Goal: Task Accomplishment & Management: Complete application form

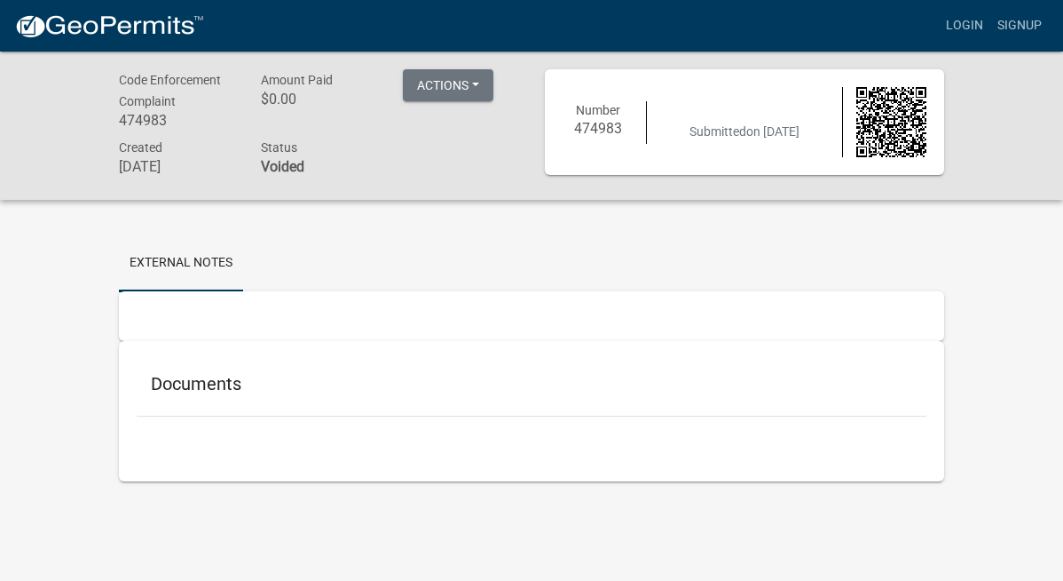
click at [151, 394] on h5 "Documents" at bounding box center [532, 383] width 762 height 21
click at [119, 273] on link "External Notes" at bounding box center [181, 263] width 124 height 57
click at [449, 80] on button "Actions" at bounding box center [448, 85] width 91 height 32
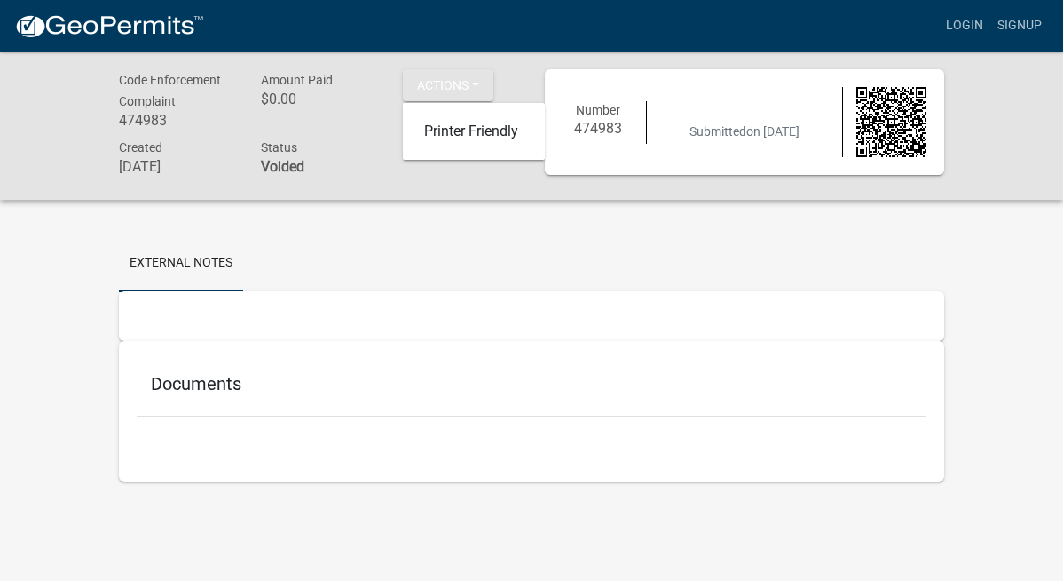
click at [293, 130] on div "Amount Paid $0.00" at bounding box center [319, 102] width 142 height 67
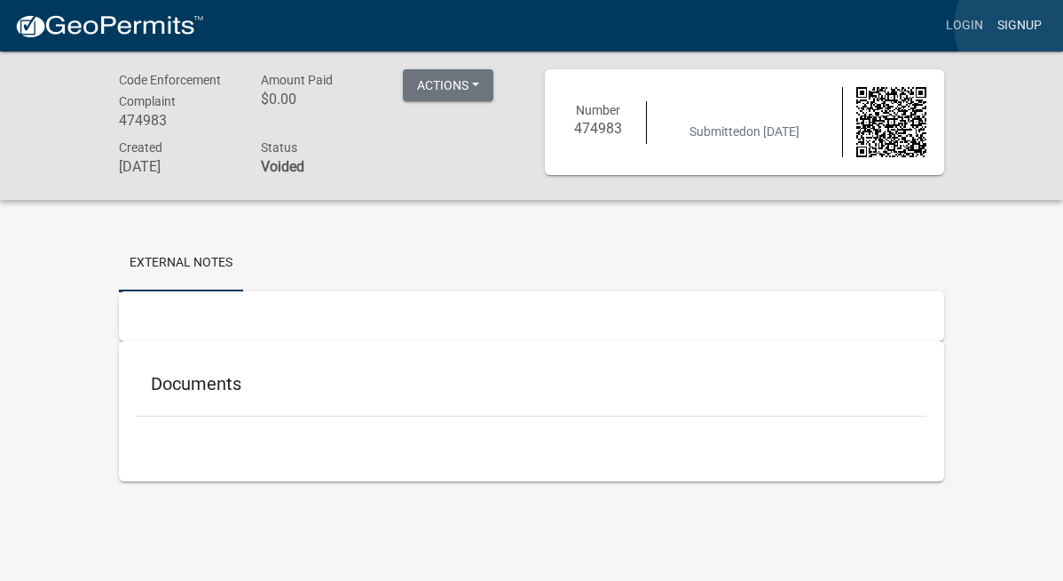
click at [1027, 26] on link "Signup" at bounding box center [1020, 26] width 59 height 34
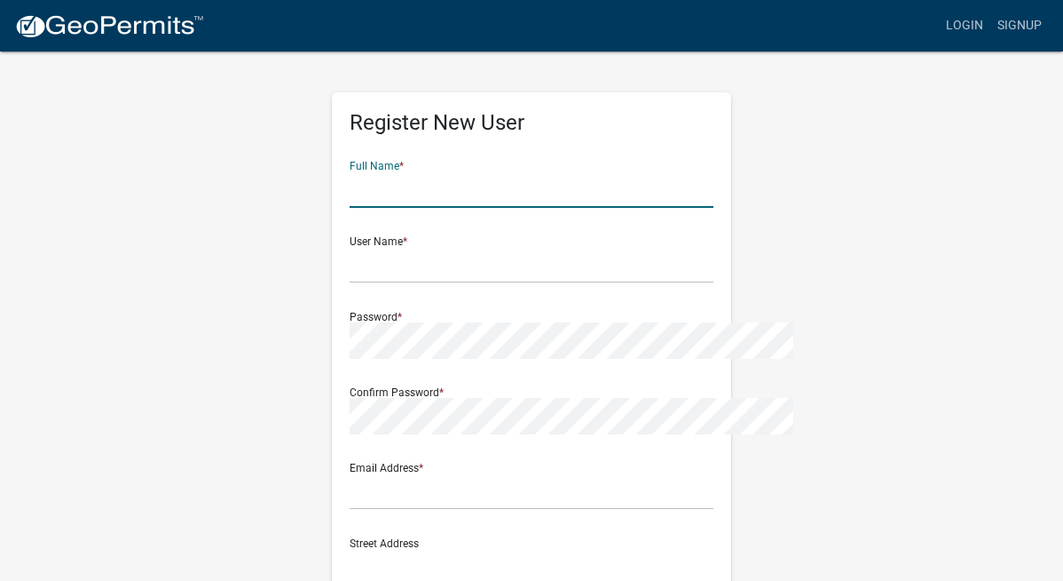
click at [425, 180] on input "text" at bounding box center [532, 189] width 364 height 36
type input "Melissa Huyser"
type input "[EMAIL_ADDRESS][DOMAIN_NAME]"
type input "1316 South R St"
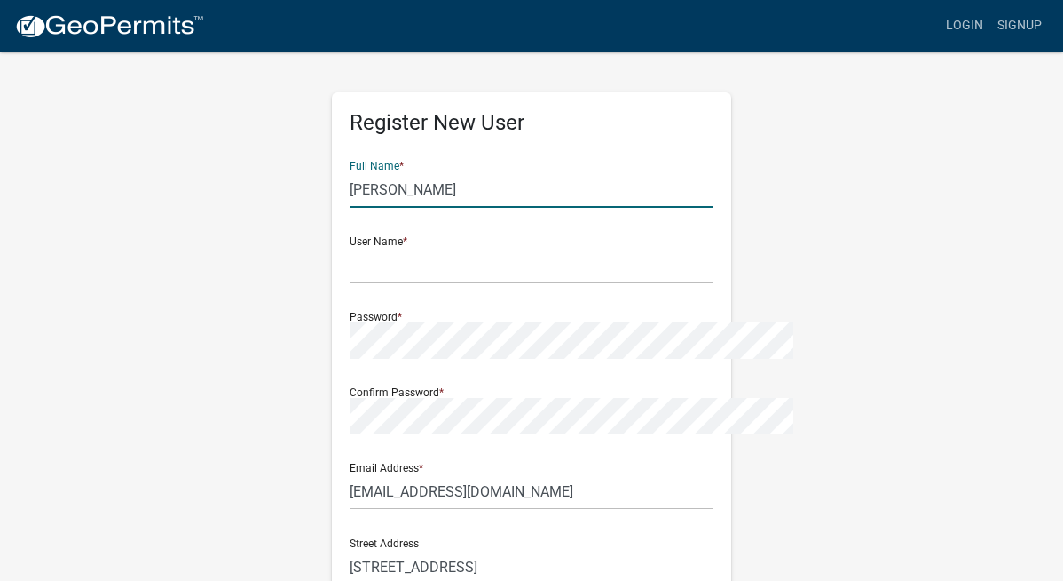
type input "Indianola"
type input "IA"
type input "50125"
type input "5159610356"
click at [578, 282] on input "text" at bounding box center [532, 265] width 364 height 36
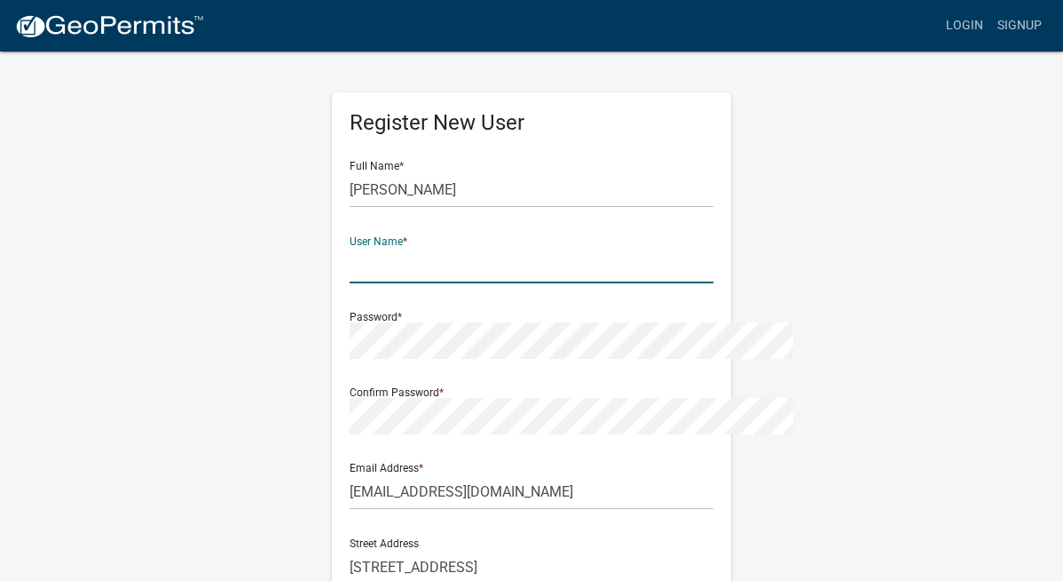
type input "[EMAIL_ADDRESS][DOMAIN_NAME]"
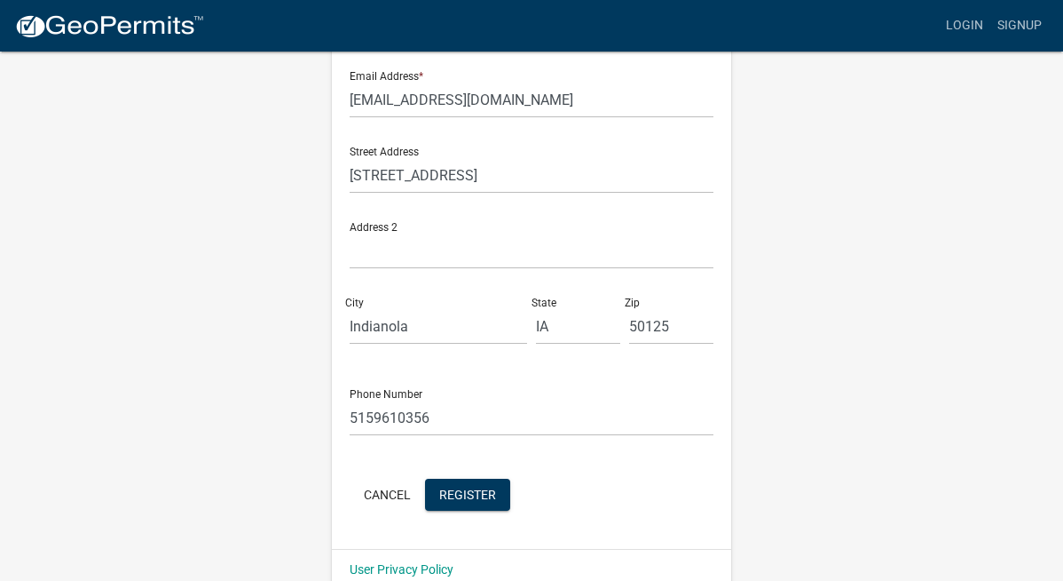
scroll to position [419, 0]
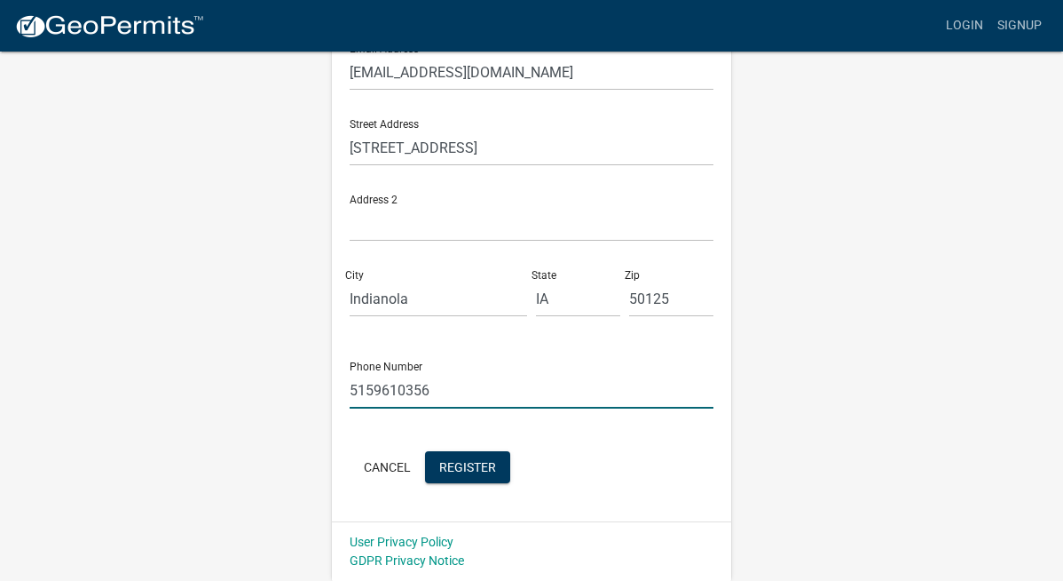
click at [431, 395] on input "5159610356" at bounding box center [532, 390] width 364 height 36
type input "5158979110"
click at [439, 470] on span "Register" at bounding box center [467, 466] width 57 height 14
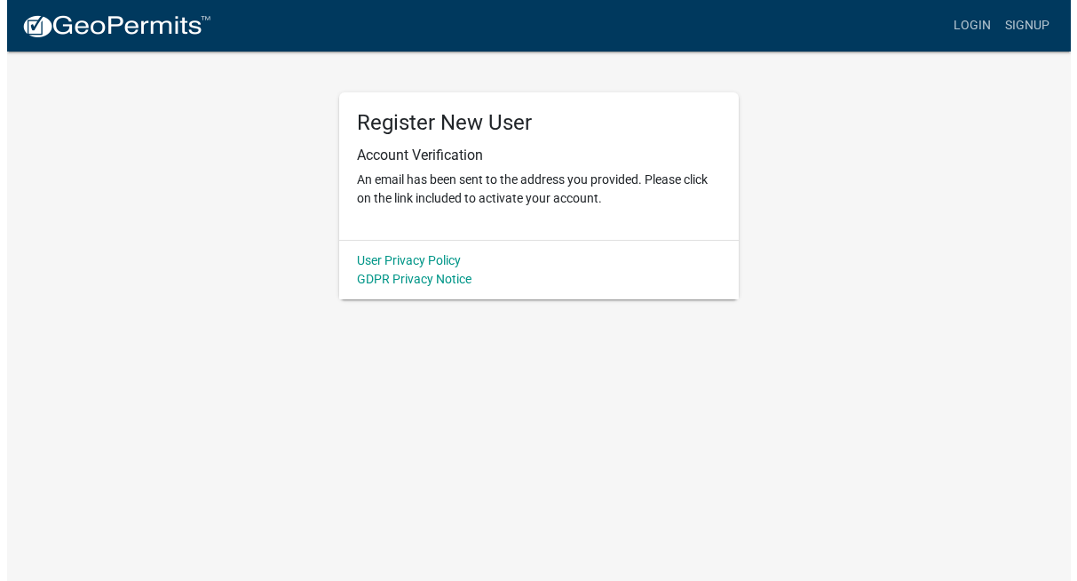
scroll to position [0, 0]
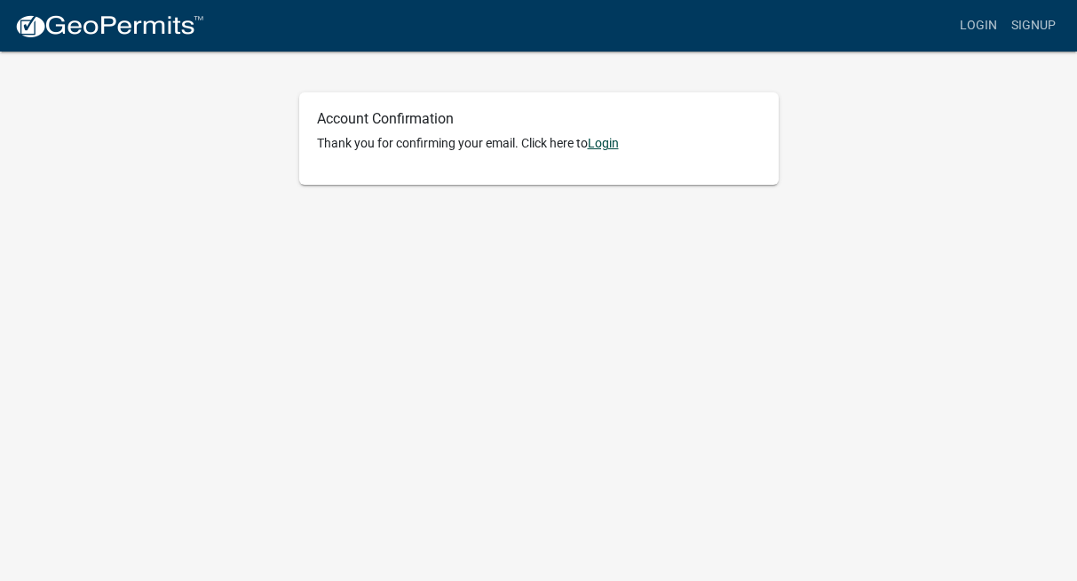
click at [606, 149] on link "Login" at bounding box center [603, 143] width 31 height 14
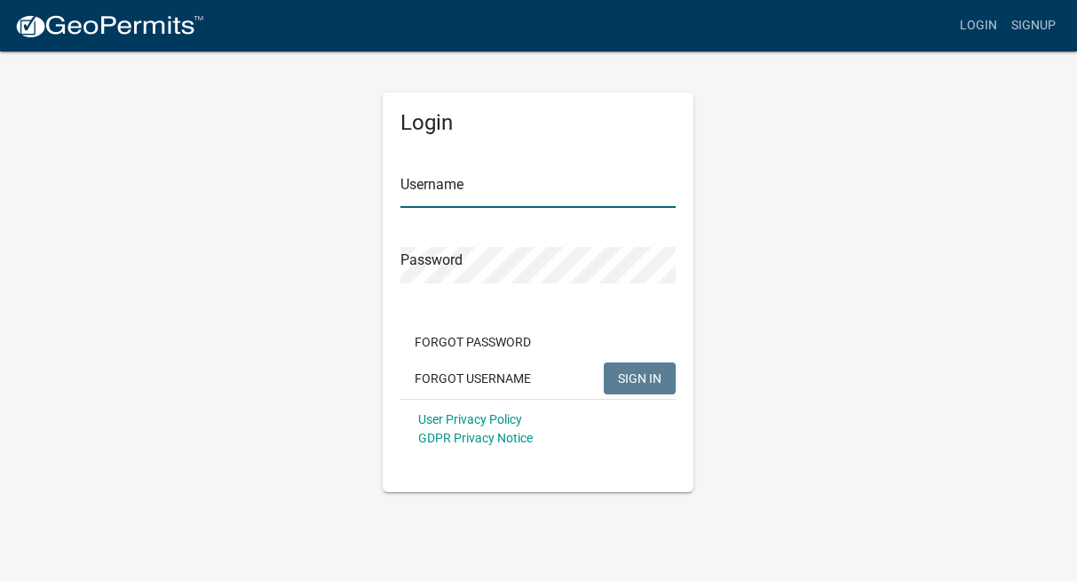
type input "[EMAIL_ADDRESS][DOMAIN_NAME]"
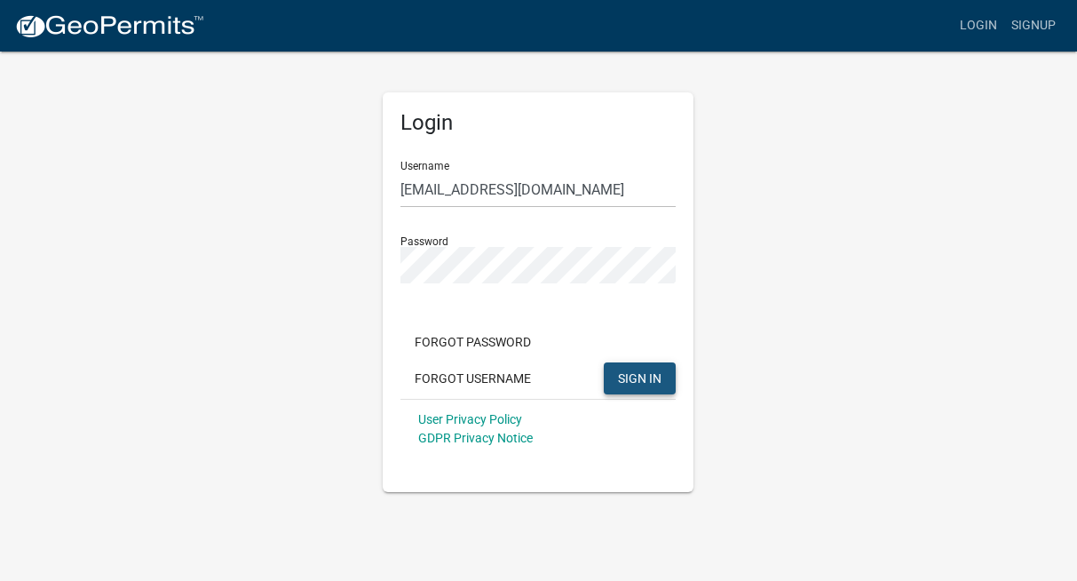
click at [650, 379] on span "SIGN IN" at bounding box center [639, 377] width 43 height 14
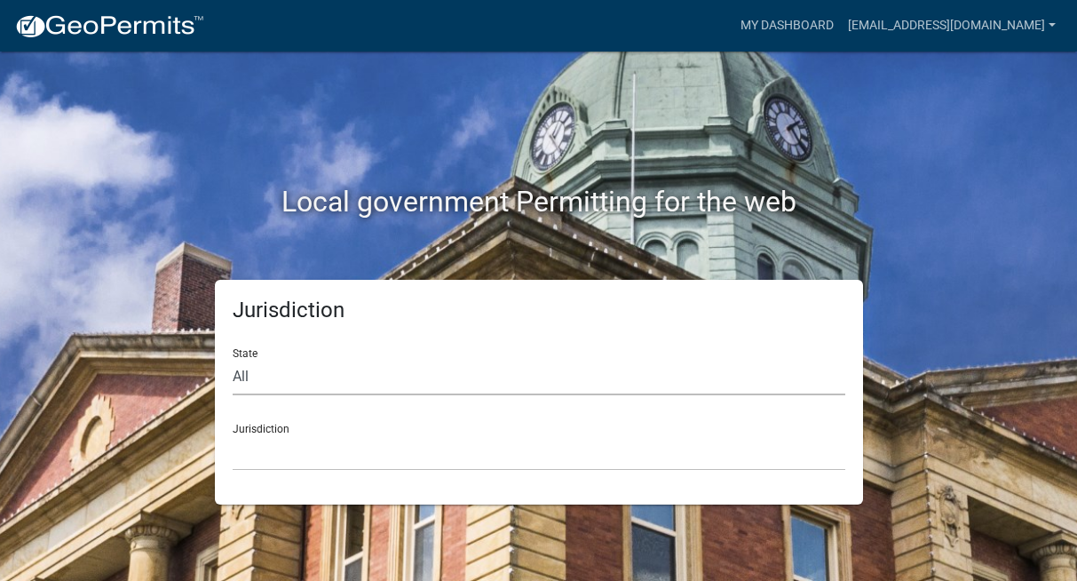
click at [285, 374] on select "All [US_STATE] [US_STATE] [US_STATE] [US_STATE] [US_STATE] [US_STATE] [US_STATE…" at bounding box center [539, 377] width 612 height 36
select select "[US_STATE]"
click at [270, 454] on select "[GEOGRAPHIC_DATA], [US_STATE] [GEOGRAPHIC_DATA], [US_STATE] [GEOGRAPHIC_DATA], …" at bounding box center [539, 452] width 612 height 36
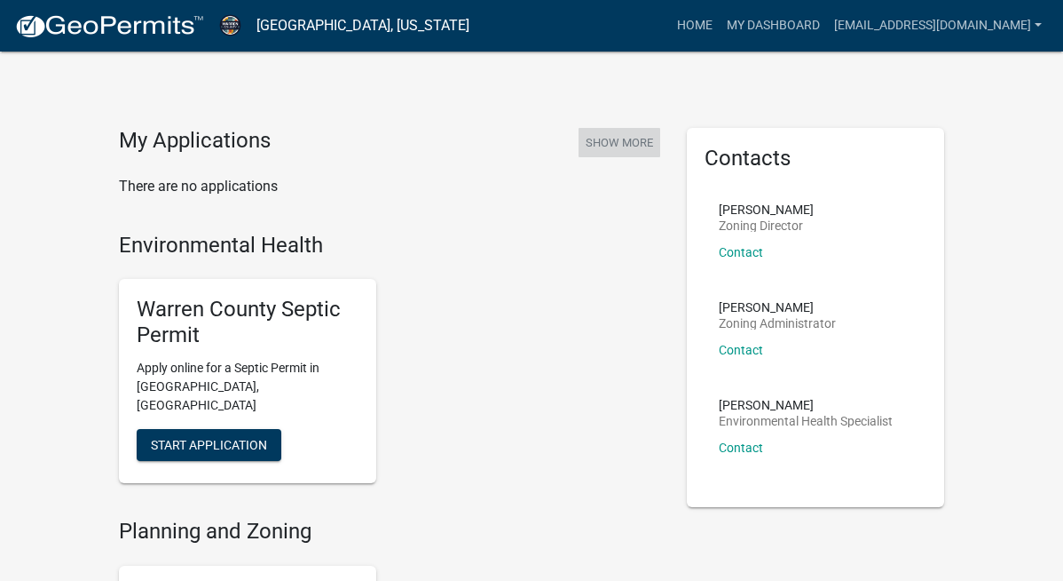
click at [648, 142] on button "Show More" at bounding box center [620, 142] width 82 height 29
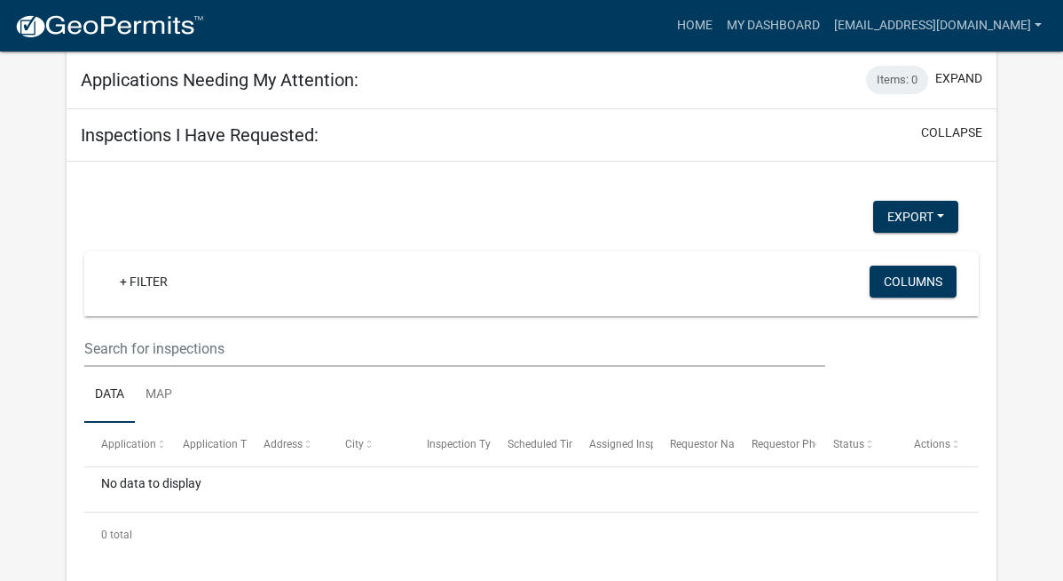
scroll to position [265, 0]
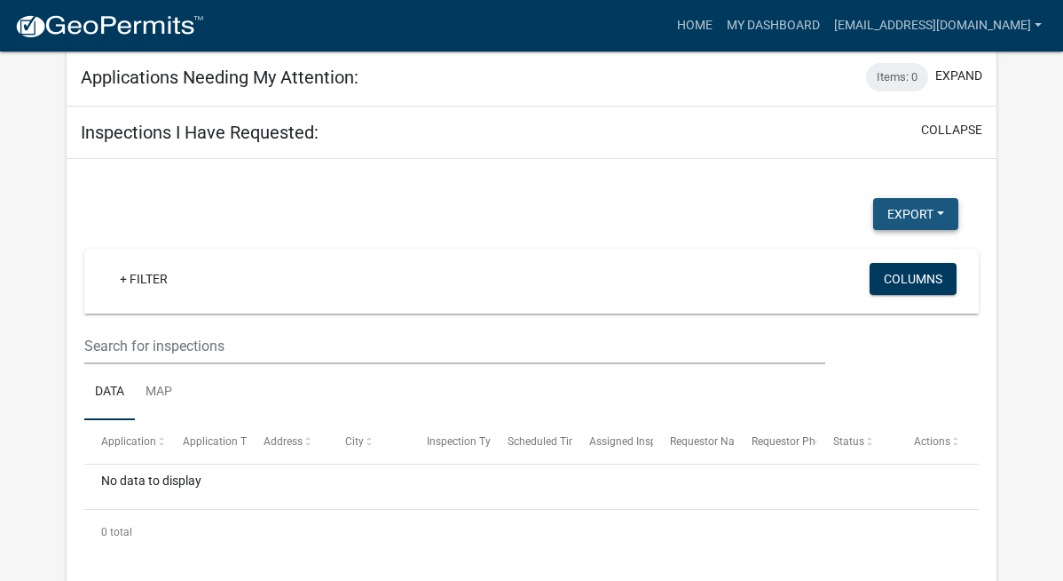
click at [905, 218] on button "Export" at bounding box center [915, 214] width 85 height 32
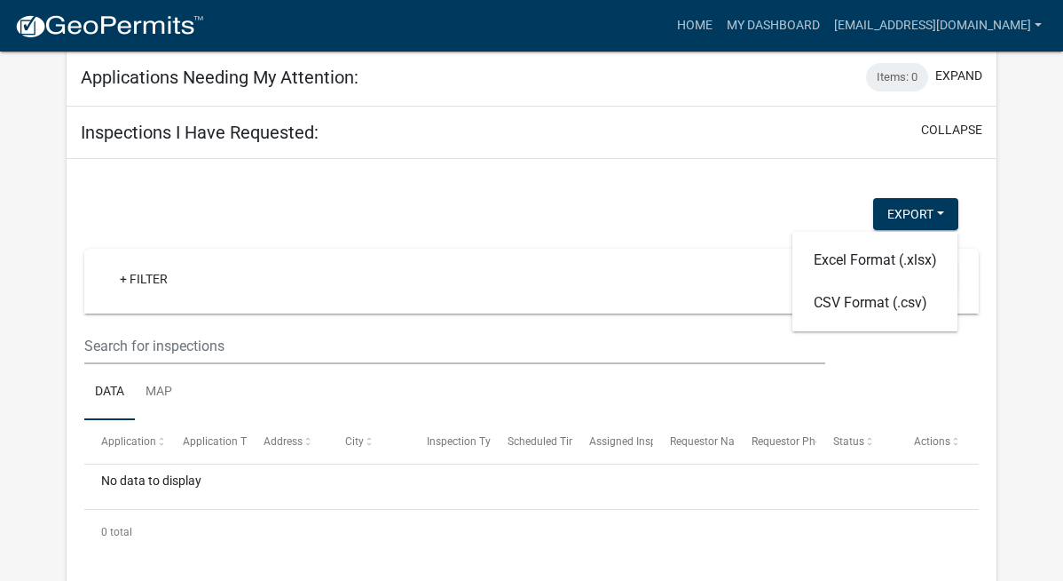
click at [785, 202] on div "Export Excel Format (.xlsx) CSV Format (.csv)" at bounding box center [521, 216] width 900 height 36
click at [913, 280] on button "Columns" at bounding box center [913, 279] width 87 height 32
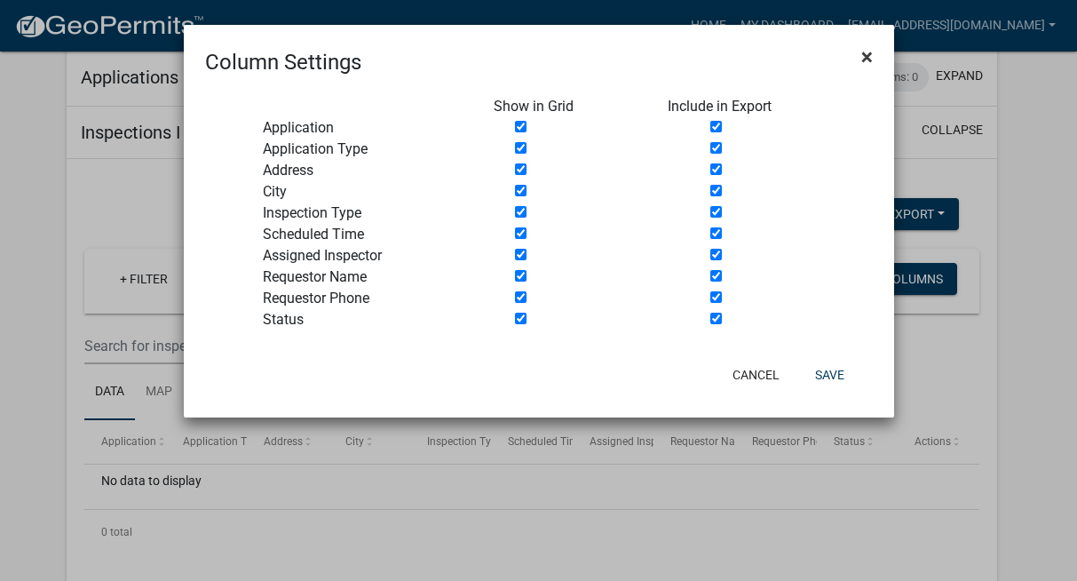
click at [869, 59] on span "×" at bounding box center [867, 56] width 12 height 25
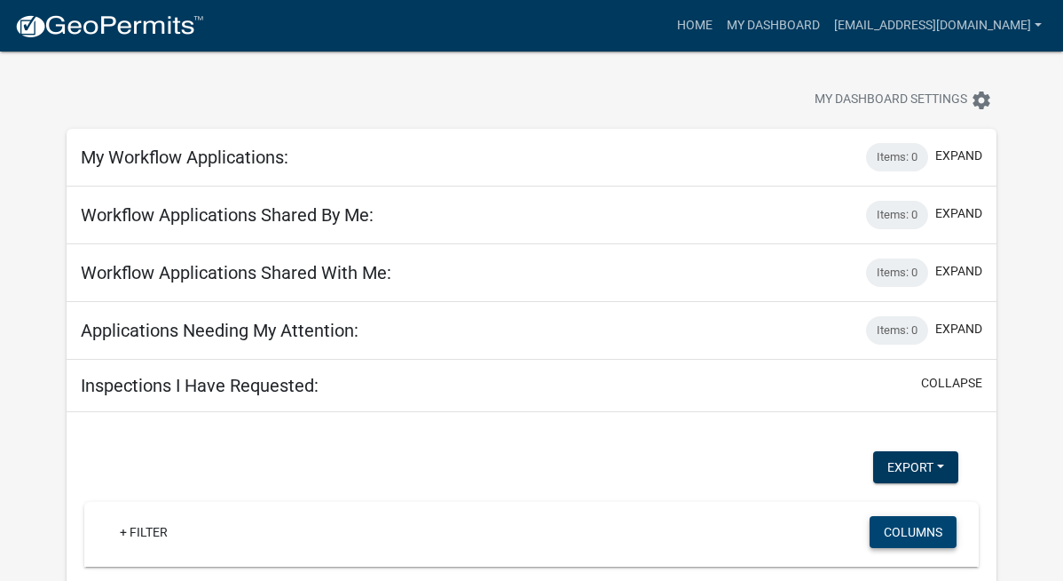
scroll to position [0, 0]
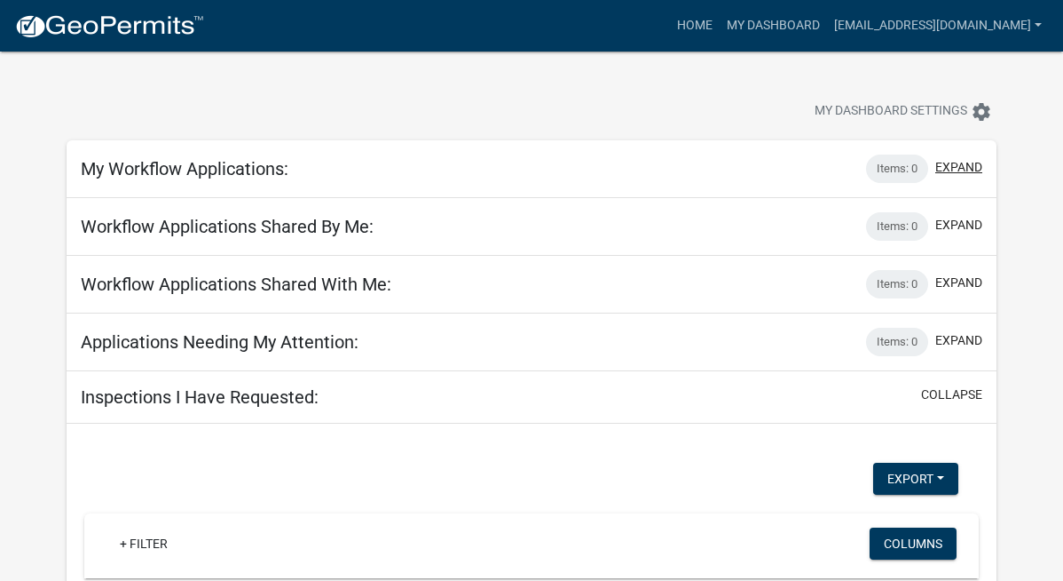
click at [958, 164] on button "expand" at bounding box center [959, 167] width 47 height 19
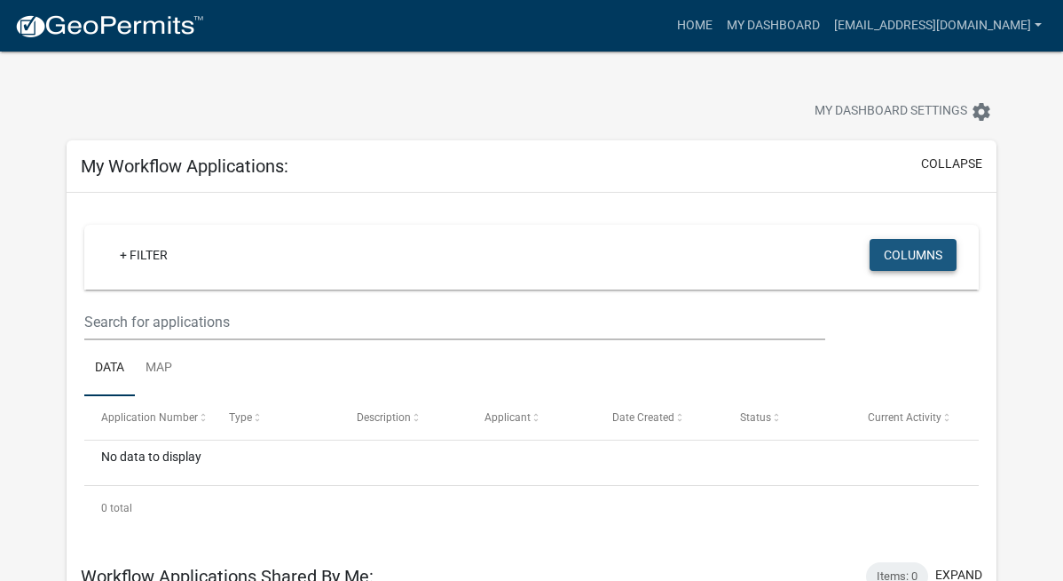
click at [912, 249] on button "Columns" at bounding box center [913, 255] width 87 height 32
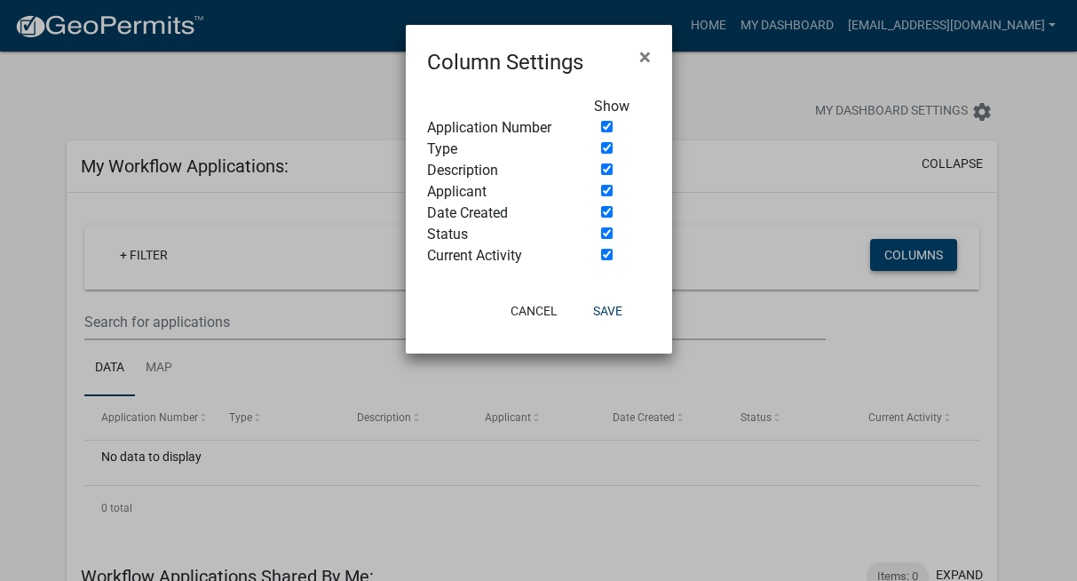
click at [912, 249] on ngb-modal-window "Column Settings × Show Application Number Type Description Applicant Date Creat…" at bounding box center [538, 290] width 1077 height 581
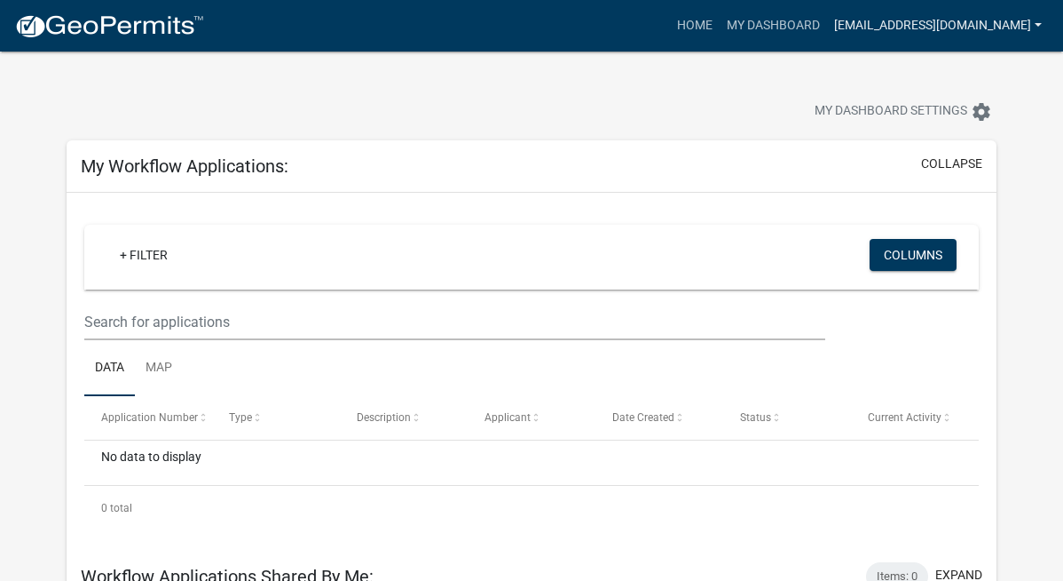
click at [973, 27] on link "[EMAIL_ADDRESS][DOMAIN_NAME]" at bounding box center [938, 26] width 222 height 34
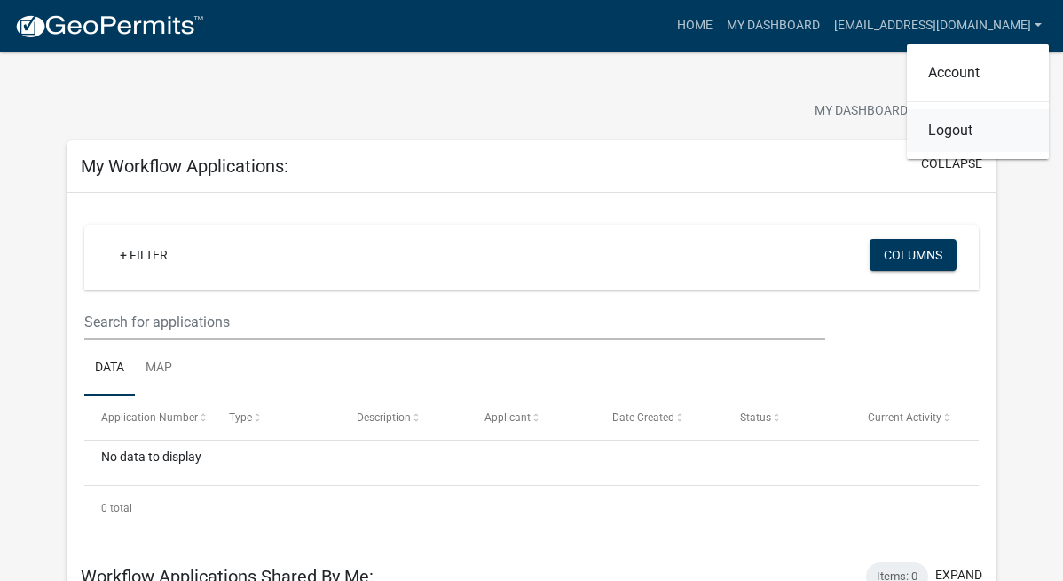
click at [944, 134] on link "Logout" at bounding box center [978, 130] width 142 height 43
